Goal: Information Seeking & Learning: Learn about a topic

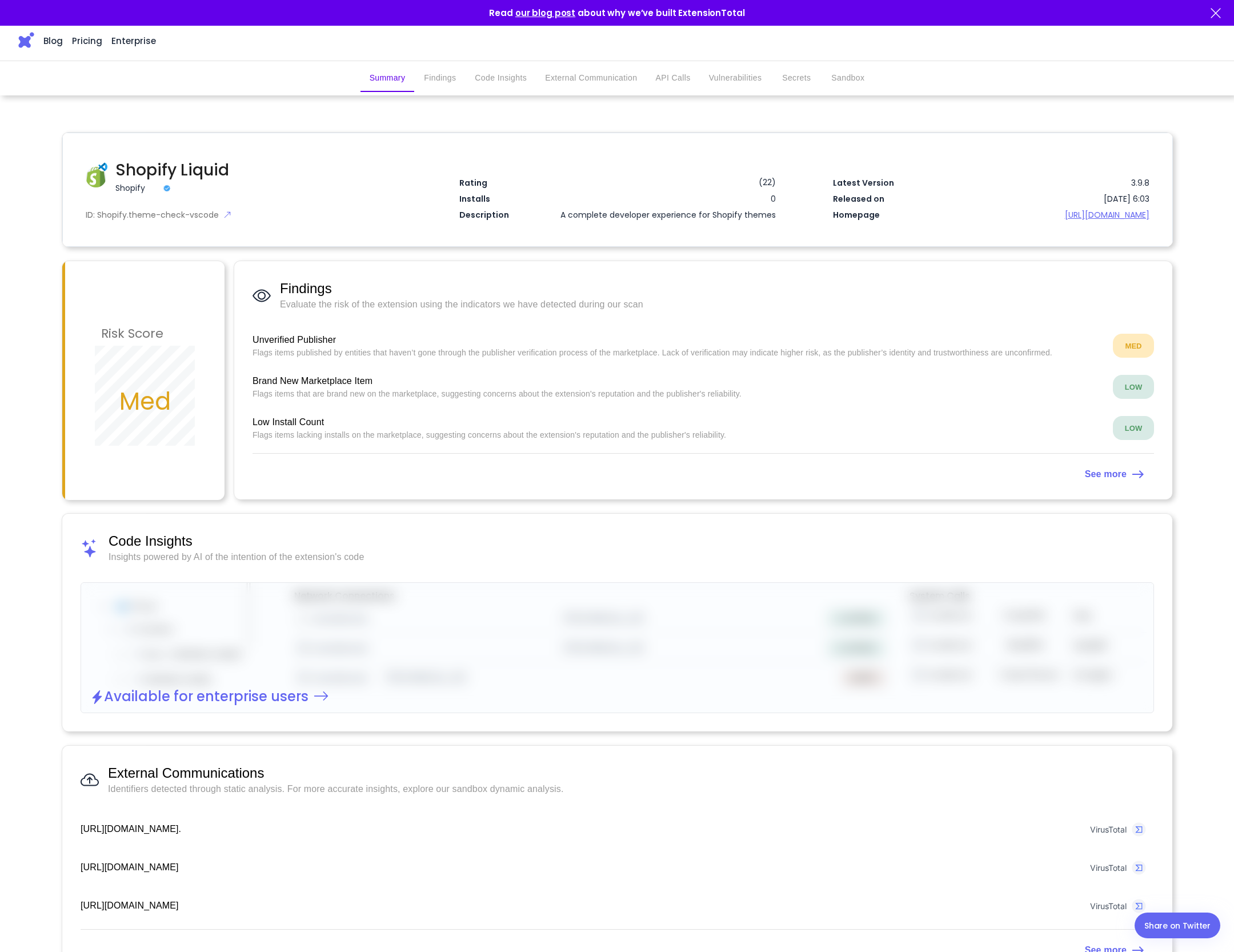
click at [322, 352] on p "Flags items published by entities that haven’t gone through the publisher verif…" at bounding box center [678, 352] width 851 height 11
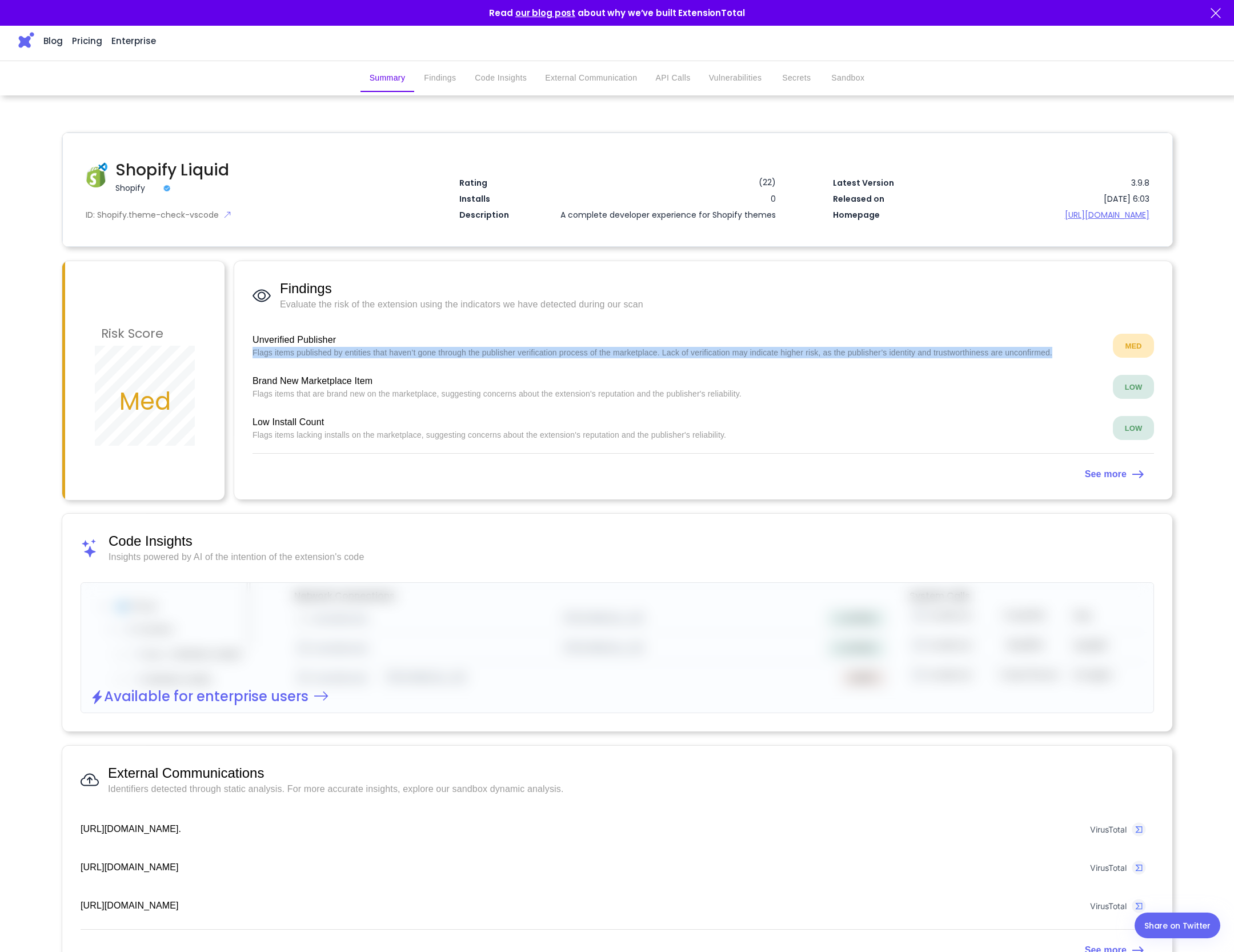
click at [322, 352] on p "Flags items published by entities that haven’t gone through the publisher verif…" at bounding box center [678, 352] width 851 height 11
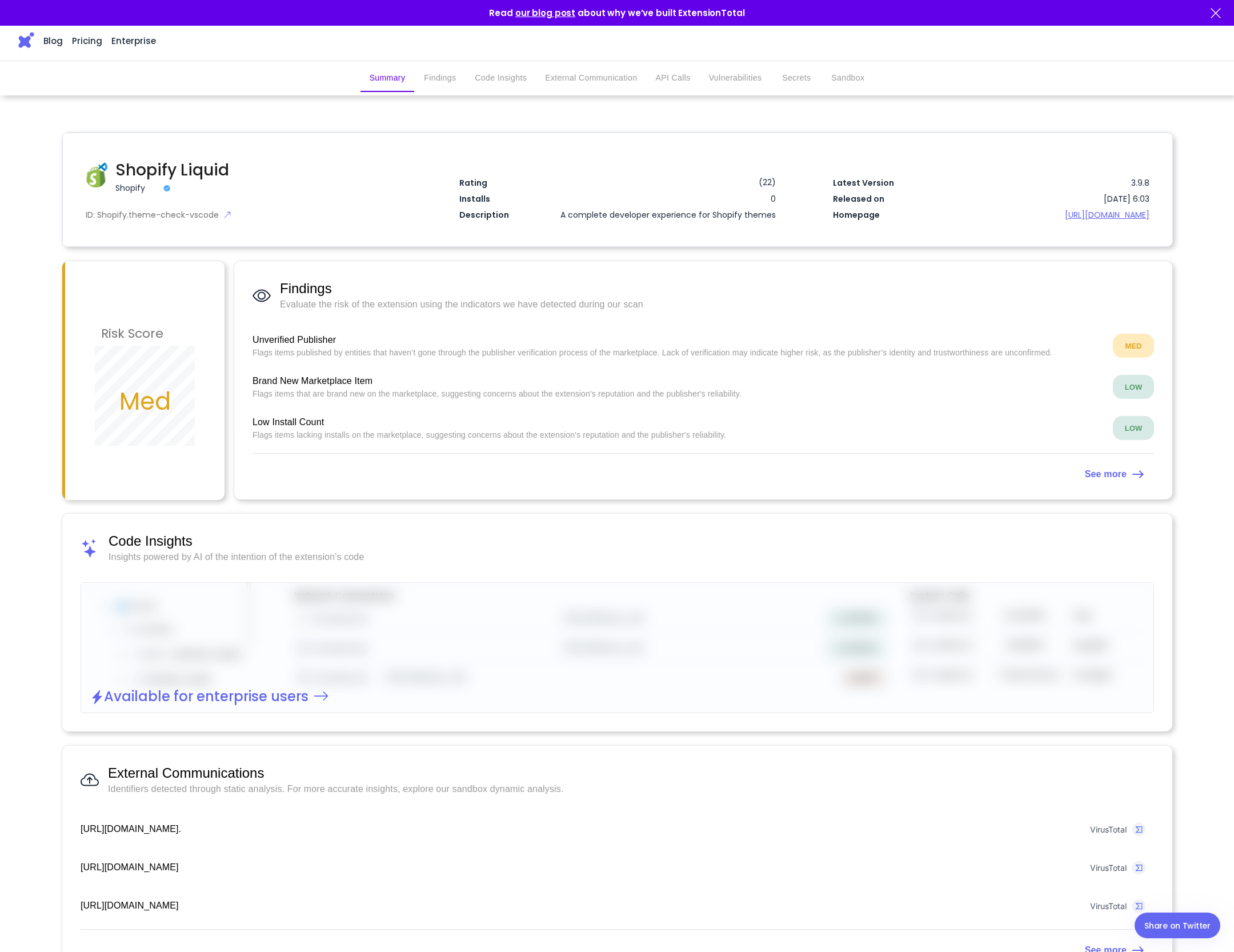
click at [1107, 472] on strong "See more" at bounding box center [1105, 474] width 42 height 10
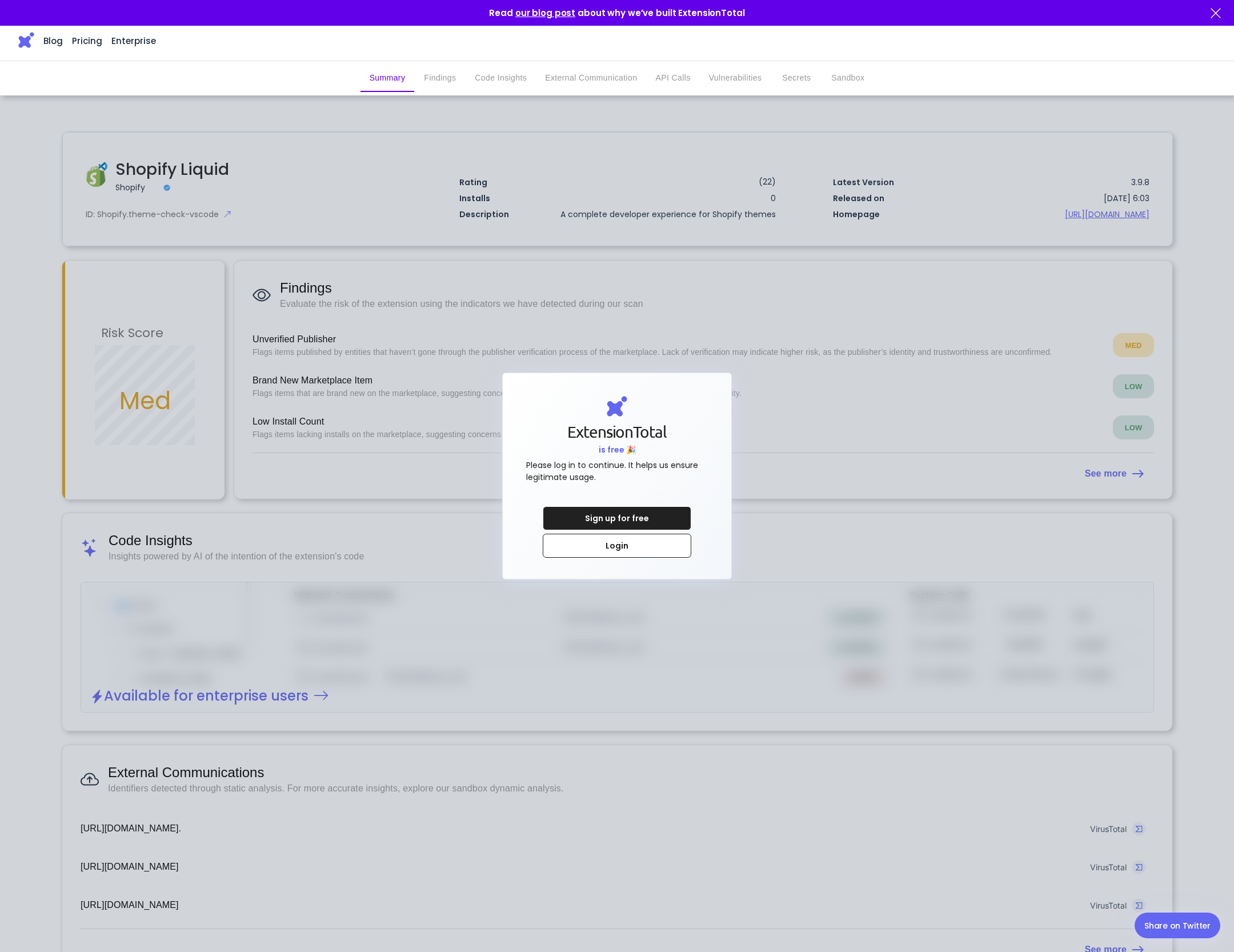
click at [776, 400] on div at bounding box center [617, 476] width 1234 height 952
click at [781, 489] on div at bounding box center [617, 476] width 1234 height 952
click at [694, 623] on div at bounding box center [617, 476] width 1234 height 952
